Goal: Task Accomplishment & Management: Manage account settings

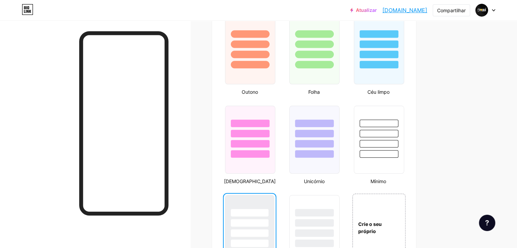
scroll to position [679, 0]
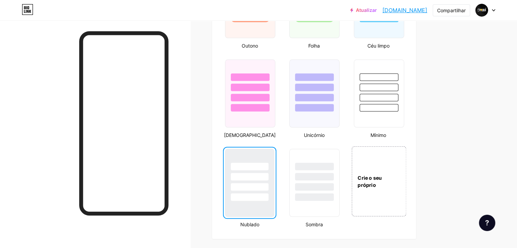
click at [406, 181] on div "Crie o seu próprio" at bounding box center [378, 181] width 55 height 70
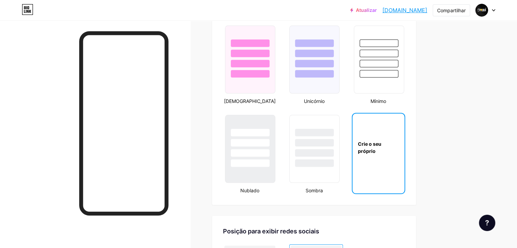
click at [404, 171] on div "Crie o seu próprio" at bounding box center [378, 147] width 52 height 68
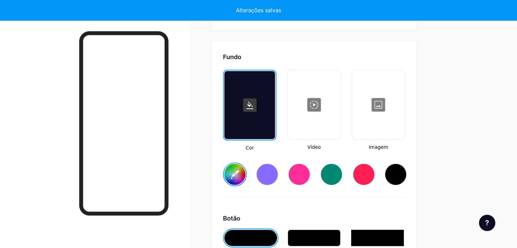
type input "#ffffff"
type input "#000000"
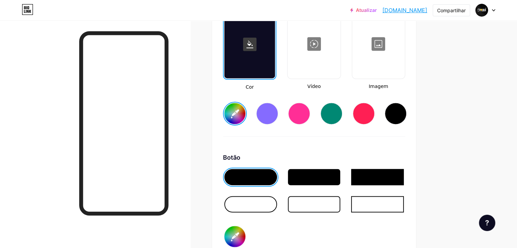
scroll to position [906, 0]
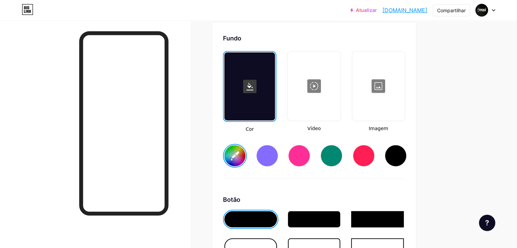
click at [404, 99] on div at bounding box center [378, 86] width 51 height 68
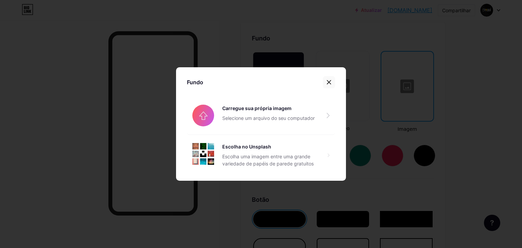
click at [326, 85] on div at bounding box center [329, 82] width 12 height 12
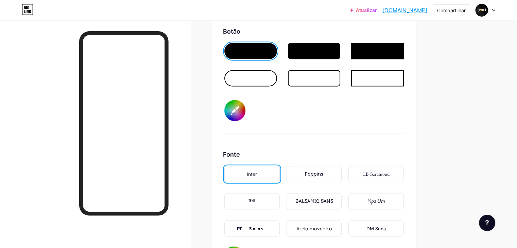
scroll to position [1008, 0]
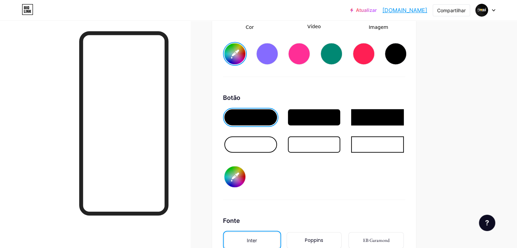
click at [340, 146] on div at bounding box center [314, 144] width 53 height 16
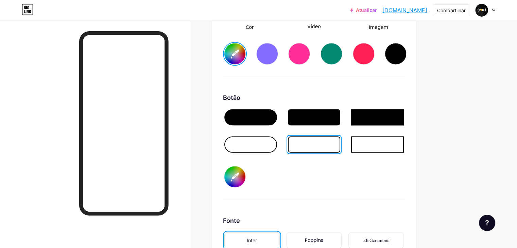
click at [406, 60] on div at bounding box center [396, 54] width 22 height 22
type input "#000000"
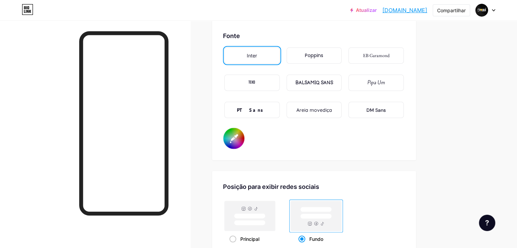
scroll to position [1178, 0]
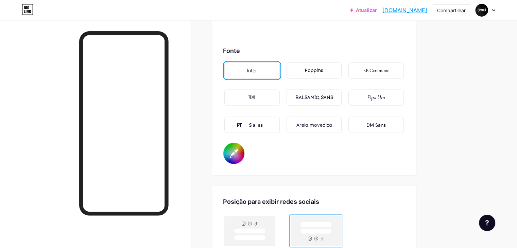
click at [332, 128] on font "Areia movediça" at bounding box center [314, 125] width 36 height 6
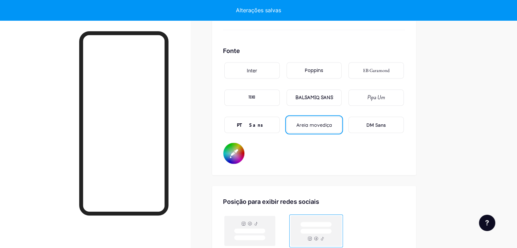
click at [386, 128] on font "DM Sans" at bounding box center [375, 125] width 19 height 6
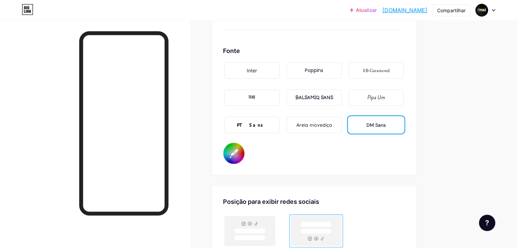
click at [255, 101] on font "TEKO" at bounding box center [251, 97] width 7 height 7
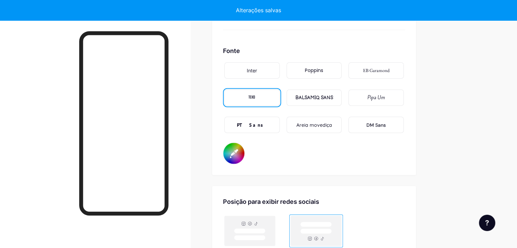
click at [389, 73] on font "EB Garamond" at bounding box center [376, 70] width 27 height 6
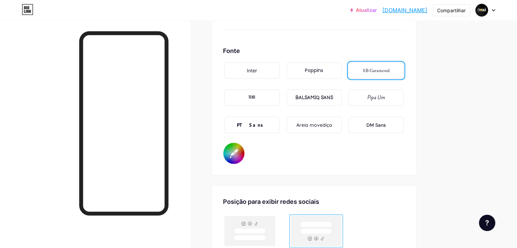
click at [280, 73] on div "Inter" at bounding box center [251, 70] width 55 height 16
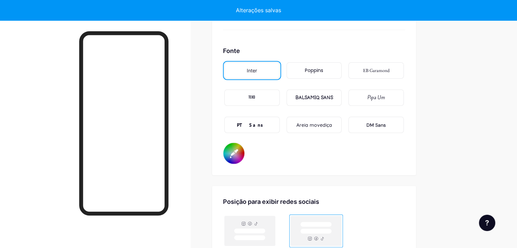
click at [333, 101] on font "BALSAMIQ SANS" at bounding box center [314, 98] width 38 height 6
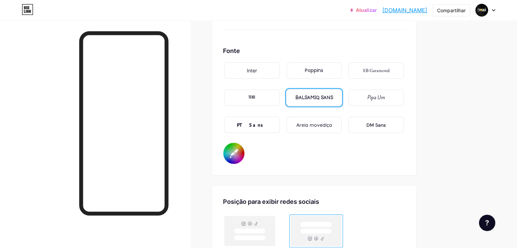
click at [257, 73] on font "Inter" at bounding box center [252, 71] width 10 height 6
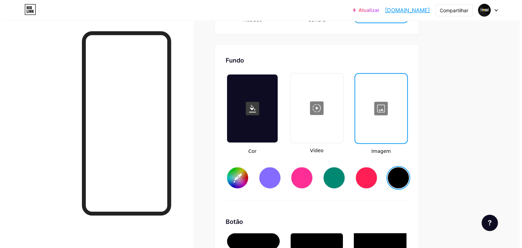
scroll to position [872, 0]
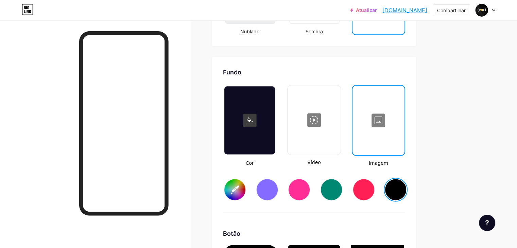
click at [339, 144] on div at bounding box center [313, 120] width 51 height 68
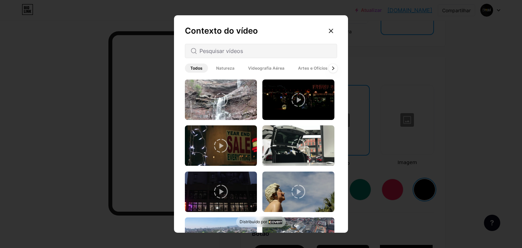
click at [333, 69] on icon at bounding box center [333, 68] width 2 height 3
click at [333, 68] on icon at bounding box center [333, 68] width 3 height 4
click at [333, 68] on div "Todos Natureza Videografia Aérea Artes e Ofícios Arquitetura Fundos [GEOGRAPHIC…" at bounding box center [261, 68] width 152 height 12
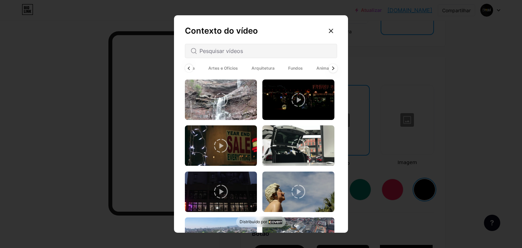
click at [333, 68] on span "Animado" at bounding box center [325, 68] width 29 height 9
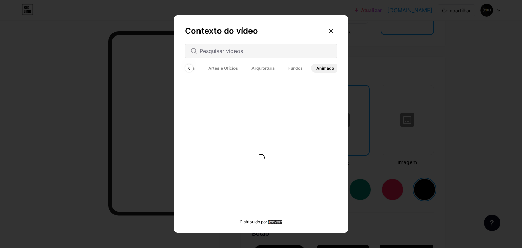
click at [333, 68] on span "Animado" at bounding box center [325, 68] width 29 height 9
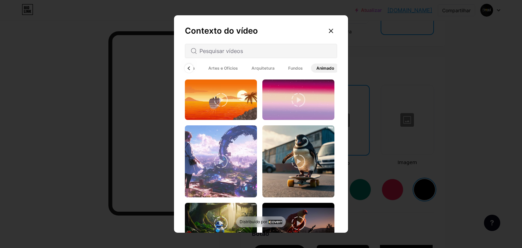
click at [189, 69] on icon at bounding box center [189, 68] width 2 height 3
click at [189, 69] on div "Todos Natureza Videografia Aérea Artes e Ofícios Arquitetura Fundos [GEOGRAPHIC…" at bounding box center [261, 68] width 152 height 12
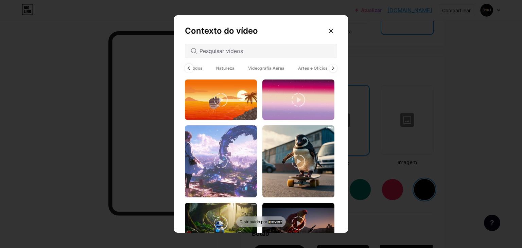
click at [189, 69] on span "Todos" at bounding box center [196, 68] width 23 height 9
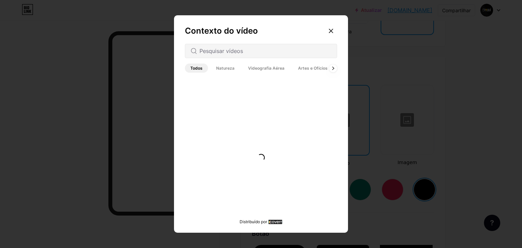
click at [189, 69] on span "Todos" at bounding box center [196, 68] width 23 height 9
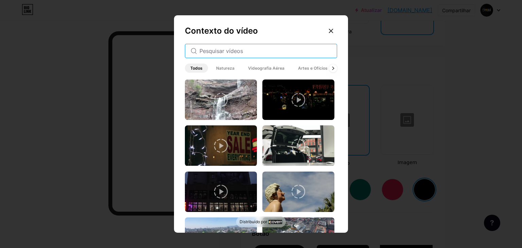
click at [278, 53] on input "text" at bounding box center [265, 51] width 132 height 8
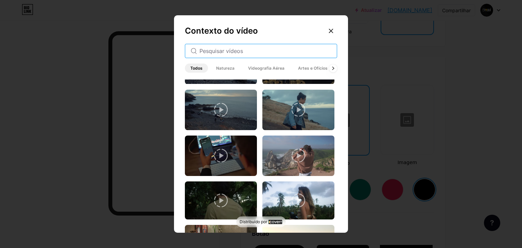
scroll to position [166, 0]
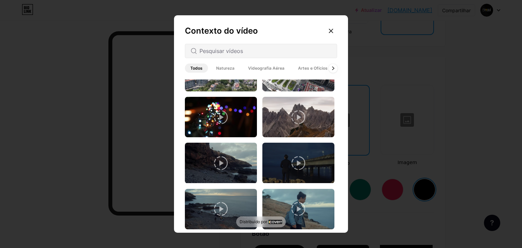
click at [331, 64] on div at bounding box center [333, 68] width 9 height 9
click at [332, 66] on div at bounding box center [333, 68] width 9 height 9
click at [332, 66] on span "Animado" at bounding box center [325, 68] width 29 height 9
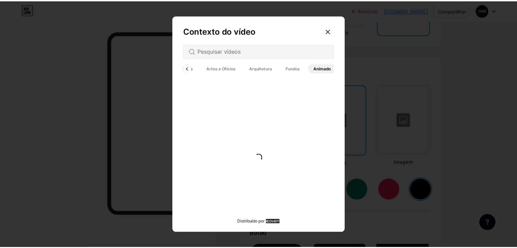
scroll to position [0, 0]
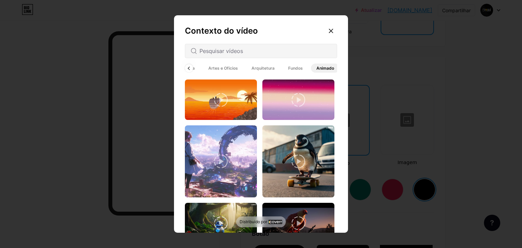
click at [300, 67] on font "Fundos" at bounding box center [295, 68] width 15 height 5
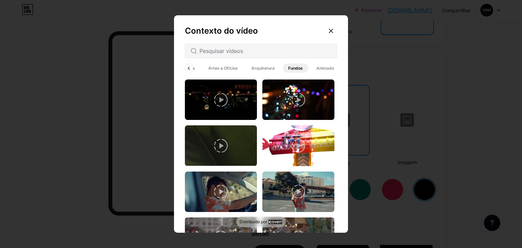
click at [321, 68] on font "Animado" at bounding box center [325, 68] width 18 height 5
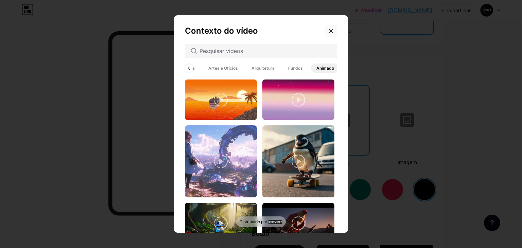
click at [328, 29] on div at bounding box center [331, 31] width 12 height 12
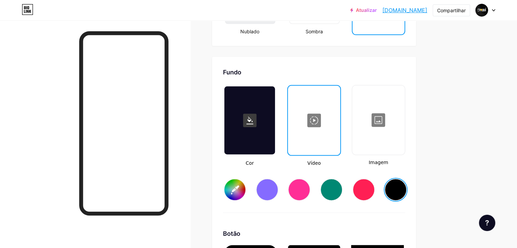
click at [339, 135] on div at bounding box center [313, 120] width 51 height 68
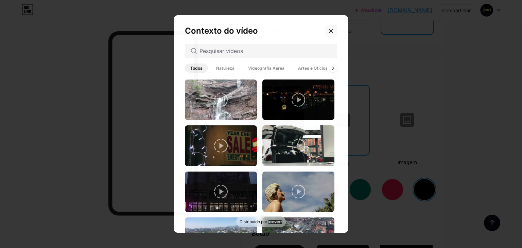
click at [331, 31] on icon at bounding box center [331, 31] width 4 height 4
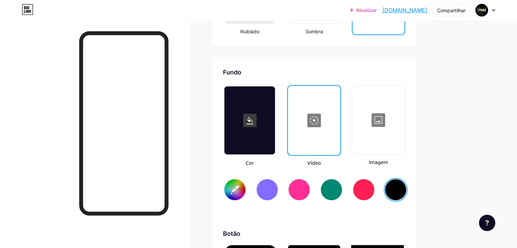
click at [404, 151] on div at bounding box center [378, 120] width 51 height 68
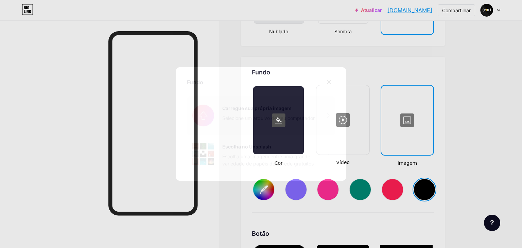
click at [264, 116] on input "file" at bounding box center [261, 115] width 148 height 38
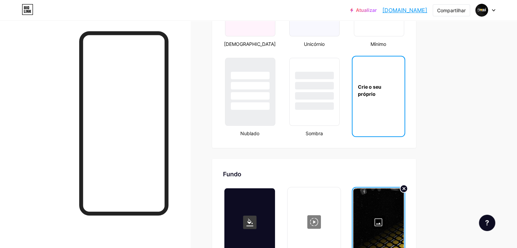
scroll to position [906, 0]
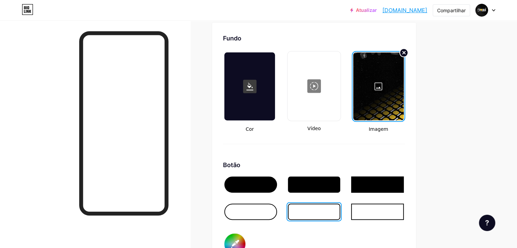
click at [408, 55] on circle at bounding box center [404, 53] width 8 height 8
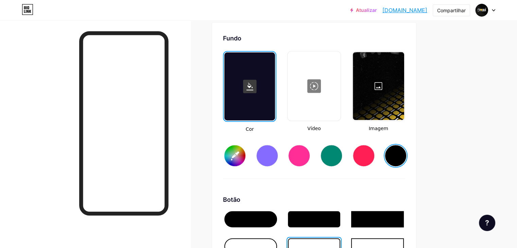
click at [404, 95] on div at bounding box center [378, 86] width 51 height 68
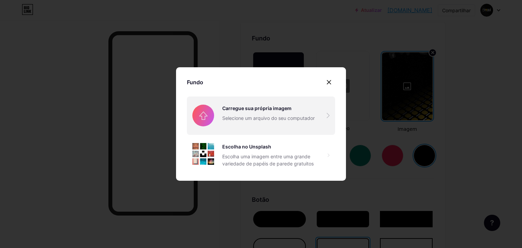
click at [212, 116] on input "file" at bounding box center [261, 115] width 148 height 38
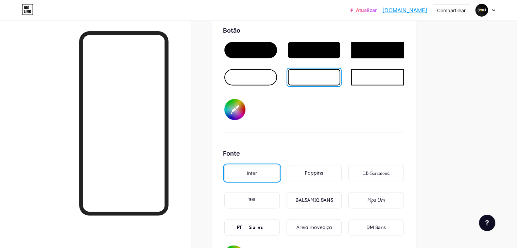
scroll to position [1042, 0]
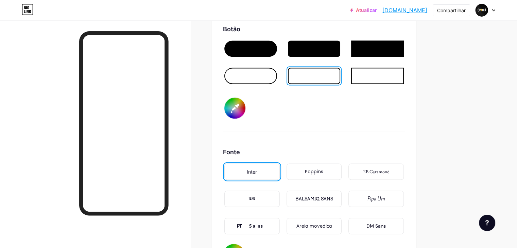
click at [245, 112] on input "#000000" at bounding box center [234, 108] width 21 height 21
click at [338, 56] on div at bounding box center [314, 48] width 53 height 16
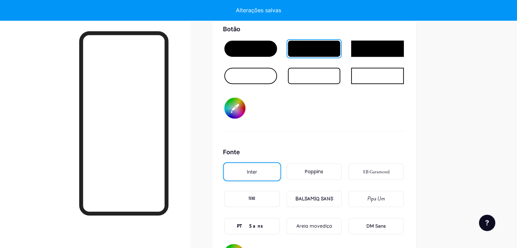
click at [245, 112] on input "#868383" at bounding box center [234, 108] width 21 height 21
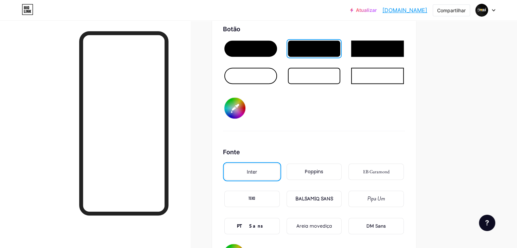
type input "#ffffff"
click at [243, 117] on div "Fundo Cor Vídeo Imagem Botão #ffffff Fonte Inter Poppins EB Garamond TEKO BALSA…" at bounding box center [314, 81] width 204 height 389
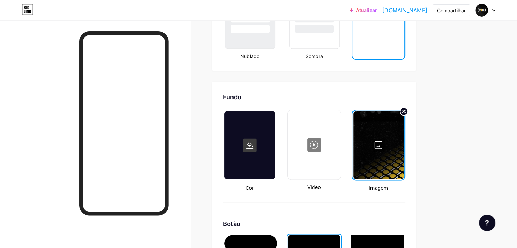
scroll to position [805, 0]
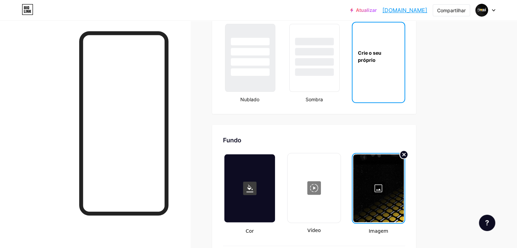
click at [408, 159] on circle at bounding box center [404, 155] width 8 height 8
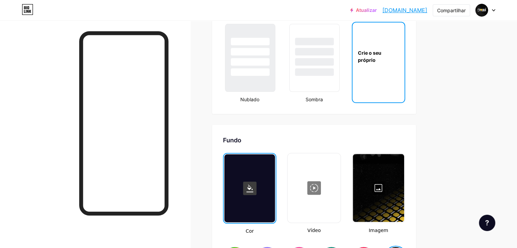
scroll to position [872, 0]
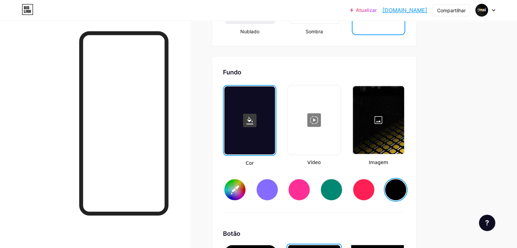
click at [404, 136] on div at bounding box center [378, 120] width 51 height 68
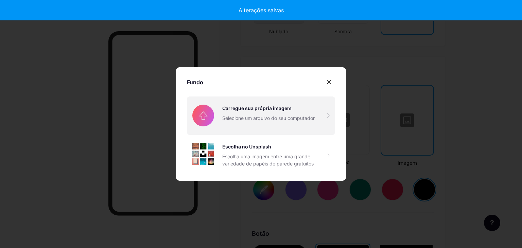
click at [219, 112] on input "file" at bounding box center [261, 115] width 148 height 38
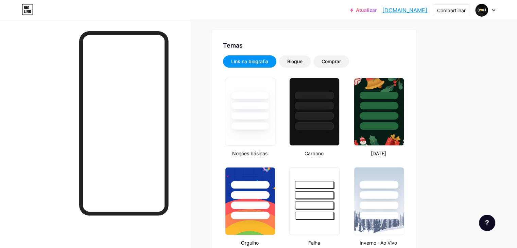
scroll to position [0, 0]
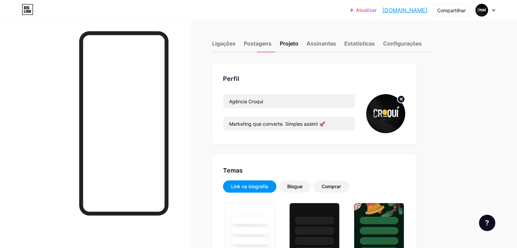
click at [405, 98] on circle at bounding box center [400, 98] width 7 height 7
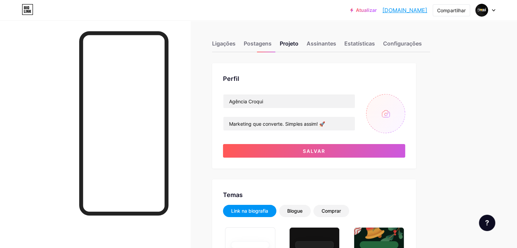
click at [405, 119] on input "file" at bounding box center [385, 113] width 39 height 39
type input "C:\fakepath\Design sem nome (24).png"
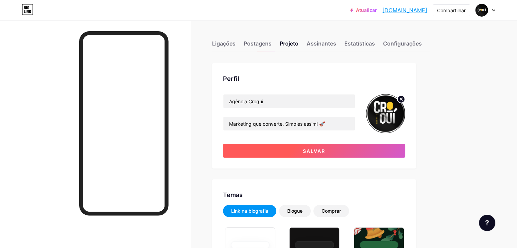
click at [336, 154] on button "Salvar" at bounding box center [314, 151] width 182 height 14
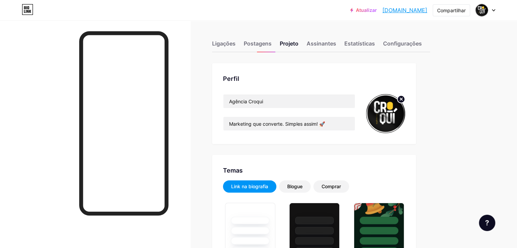
click at [405, 101] on circle at bounding box center [400, 98] width 7 height 7
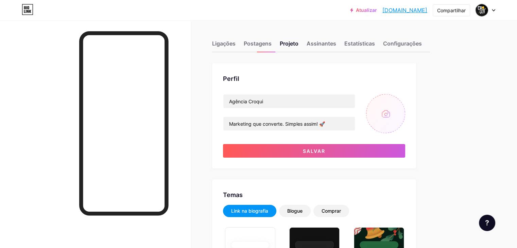
click at [405, 119] on input "file" at bounding box center [385, 113] width 39 height 39
type input "C:\fakepath\Design sem nome (25).png"
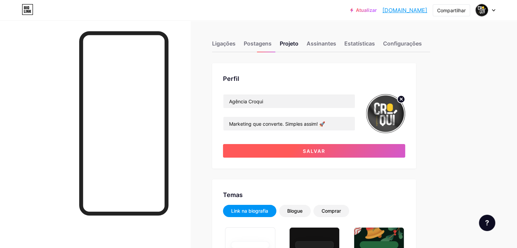
click at [368, 148] on button "Salvar" at bounding box center [314, 151] width 182 height 14
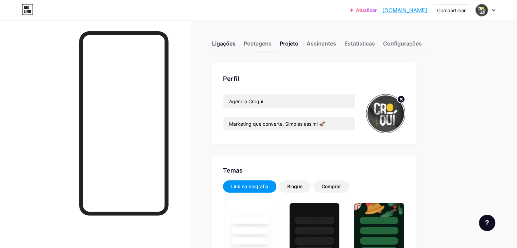
click at [235, 49] on div "Ligações" at bounding box center [223, 45] width 23 height 12
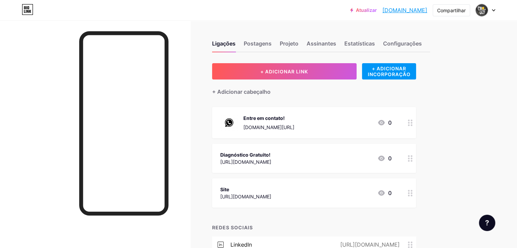
scroll to position [68, 0]
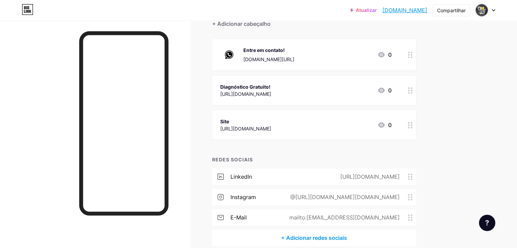
click at [412, 54] on icon at bounding box center [410, 55] width 5 height 6
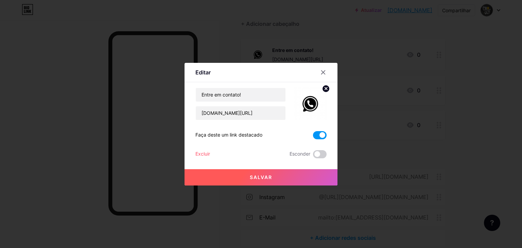
click at [323, 86] on circle at bounding box center [325, 88] width 7 height 7
click at [314, 103] on rect at bounding box center [313, 103] width 5 height 3
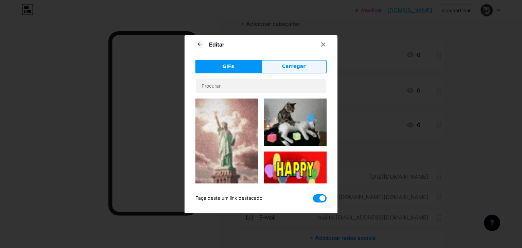
click at [291, 65] on font "Carregar" at bounding box center [293, 66] width 23 height 5
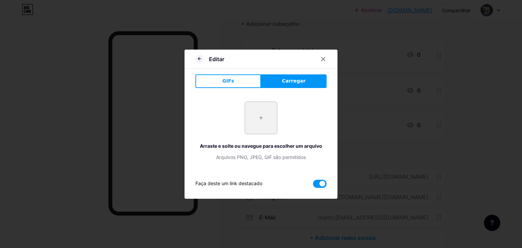
click at [264, 111] on input "file" at bounding box center [261, 118] width 32 height 32
type input "C:\fakepath\3.png"
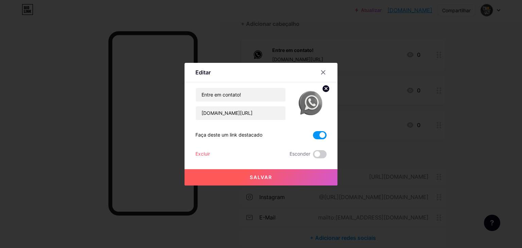
click at [299, 174] on button "Salvar" at bounding box center [260, 177] width 153 height 16
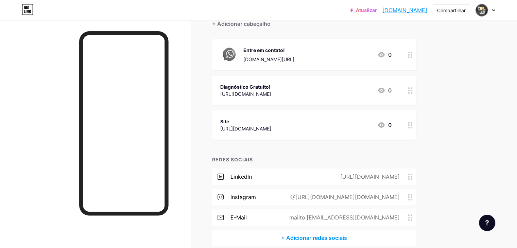
click at [416, 96] on div at bounding box center [410, 90] width 12 height 29
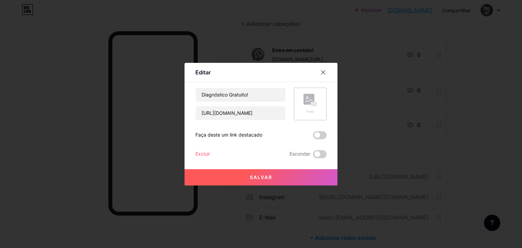
click at [311, 99] on icon at bounding box center [310, 100] width 14 height 13
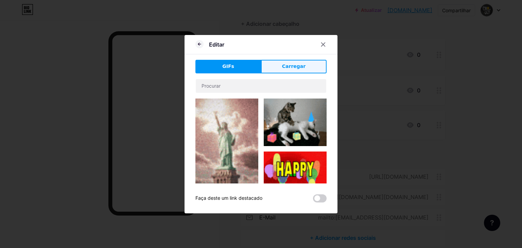
click at [294, 66] on font "Carregar" at bounding box center [293, 66] width 23 height 5
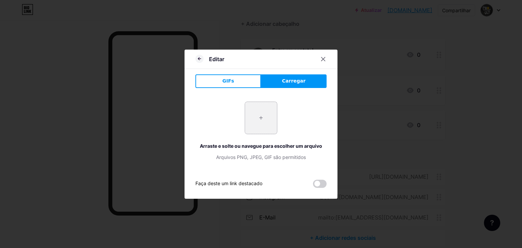
click at [248, 119] on input "file" at bounding box center [261, 118] width 32 height 32
type input "C:\fakepath\5.png"
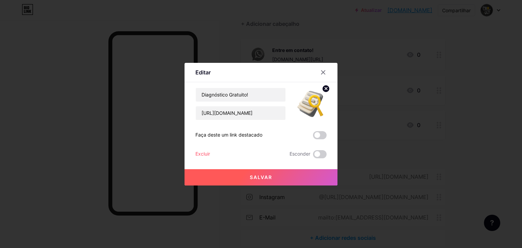
click at [290, 179] on button "Salvar" at bounding box center [260, 177] width 153 height 16
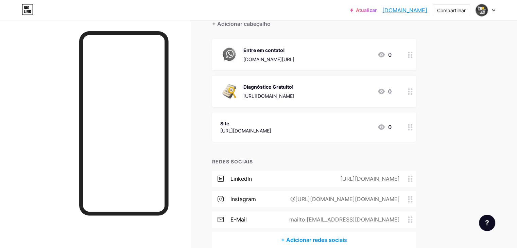
click at [416, 130] on div at bounding box center [410, 126] width 12 height 29
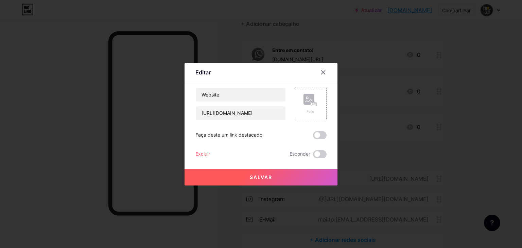
click at [315, 109] on div "Foto" at bounding box center [310, 111] width 14 height 5
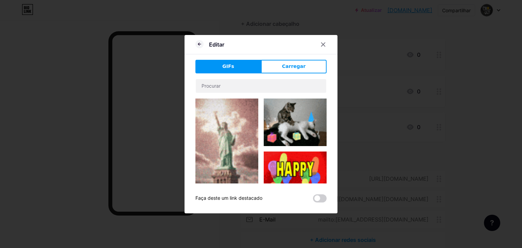
click at [290, 58] on div "Editar GIFs Carregar Contente YouTube Reproduza vídeos do YouTube sem sair da s…" at bounding box center [260, 124] width 153 height 178
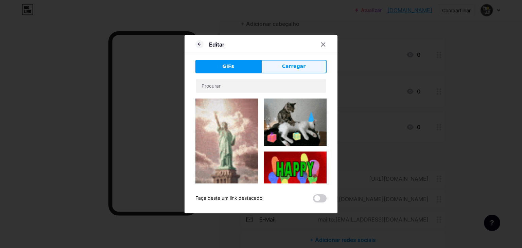
click at [294, 68] on font "Carregar" at bounding box center [293, 66] width 23 height 5
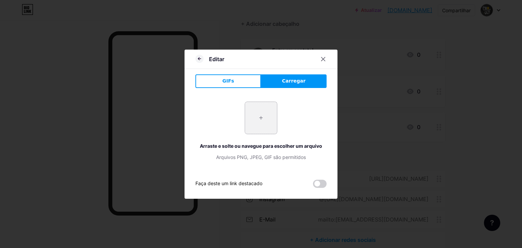
click at [261, 126] on input "file" at bounding box center [261, 118] width 32 height 32
type input "C:\fakepath\4.png"
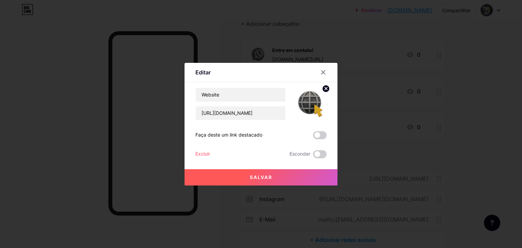
click at [298, 176] on button "Salvar" at bounding box center [260, 177] width 153 height 16
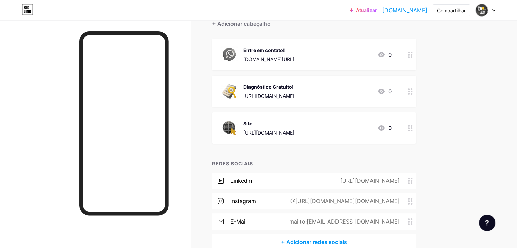
click at [412, 56] on circle at bounding box center [411, 57] width 2 height 2
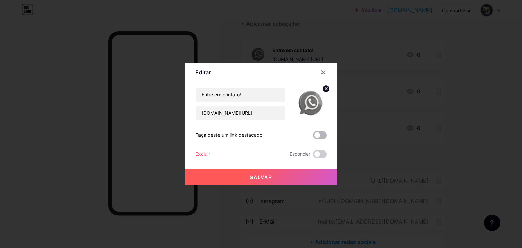
click at [317, 138] on span at bounding box center [320, 135] width 14 height 8
click at [313, 137] on input "checkbox" at bounding box center [313, 137] width 0 height 0
click at [323, 74] on icon at bounding box center [322, 72] width 5 height 5
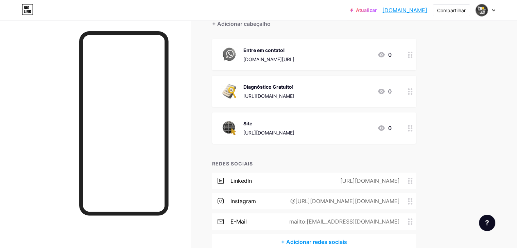
click at [409, 55] on circle at bounding box center [409, 55] width 2 height 2
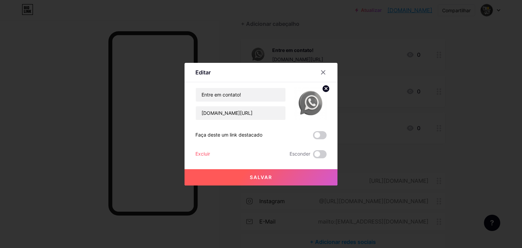
click at [326, 132] on label at bounding box center [320, 135] width 14 height 8
click at [313, 137] on input "checkbox" at bounding box center [313, 137] width 0 height 0
click at [289, 174] on button "Salvar" at bounding box center [260, 177] width 153 height 16
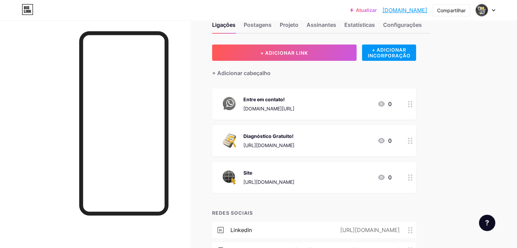
scroll to position [0, 0]
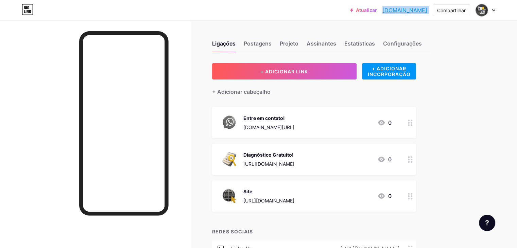
drag, startPoint x: 385, startPoint y: 10, endPoint x: 430, endPoint y: 13, distance: 45.6
click at [430, 13] on div "Atualizar agenciacroqui.b... [DOMAIN_NAME] Compartilhar Trocar de conta Agência…" at bounding box center [422, 10] width 145 height 12
copy div "[DOMAIN_NAME] Compartilhar Trocar de conta Agência Croqui [DOMAIN_NAME]/agencia…"
click at [287, 162] on font "[URL][DOMAIN_NAME]" at bounding box center [268, 164] width 51 height 6
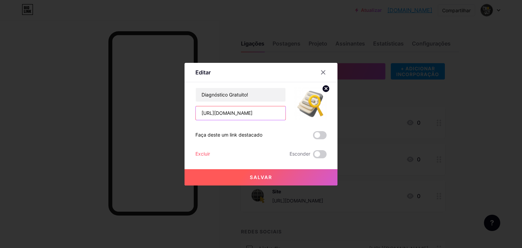
click at [252, 116] on input "[URL][DOMAIN_NAME]" at bounding box center [241, 113] width 90 height 14
click at [323, 74] on icon at bounding box center [322, 72] width 5 height 5
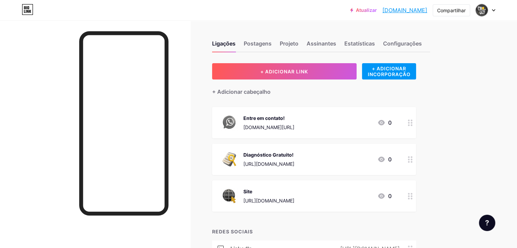
click at [389, 13] on font "[DOMAIN_NAME]" at bounding box center [404, 10] width 45 height 7
click at [356, 12] on font "Atualizar" at bounding box center [366, 10] width 21 height 6
click at [298, 42] on font "Projeto" at bounding box center [289, 43] width 19 height 7
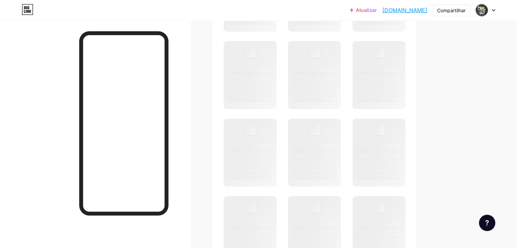
scroll to position [544, 0]
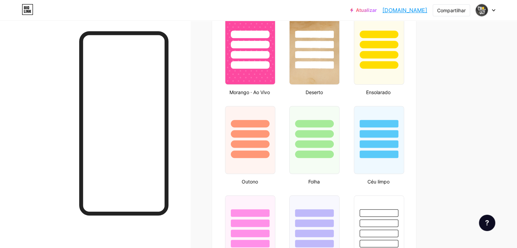
type input "#ffffff"
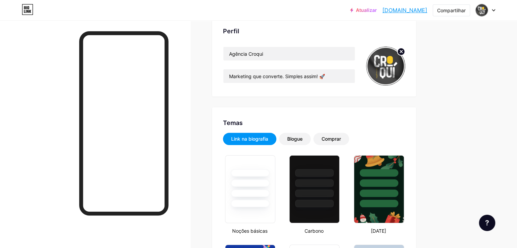
scroll to position [0, 0]
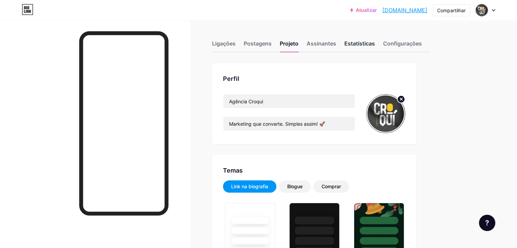
click at [375, 48] on div "Estatísticas" at bounding box center [359, 45] width 31 height 12
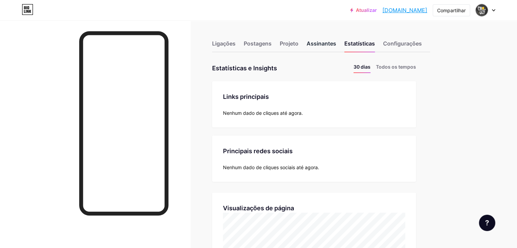
scroll to position [248, 516]
click at [336, 43] on font "Assinantes" at bounding box center [321, 43] width 30 height 7
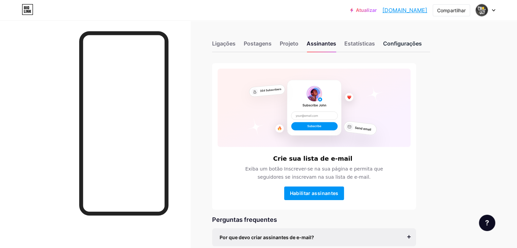
click at [422, 46] on font "Configurações" at bounding box center [402, 43] width 39 height 7
